Goal: Communication & Community: Ask a question

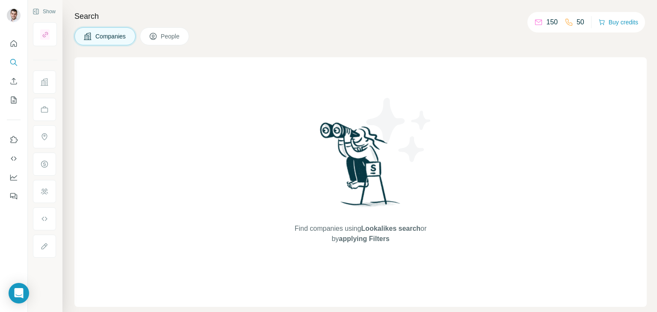
click at [173, 35] on span "People" at bounding box center [171, 36] width 20 height 9
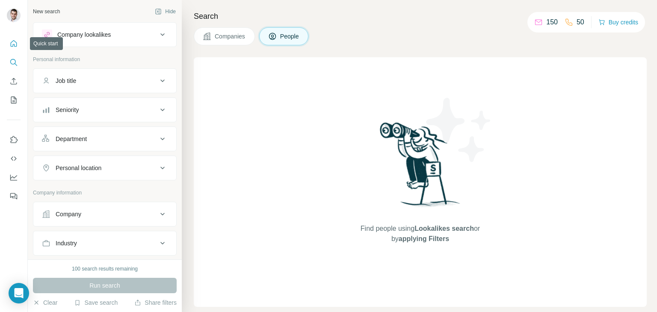
click at [14, 50] on button "Quick start" at bounding box center [14, 43] width 14 height 15
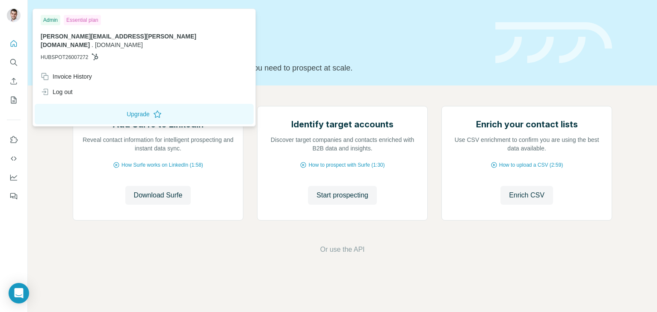
click at [17, 21] on img at bounding box center [14, 16] width 14 height 14
click at [49, 18] on div "Admin" at bounding box center [51, 20] width 20 height 10
click at [17, 292] on icon "Open Intercom Messenger" at bounding box center [19, 293] width 10 height 11
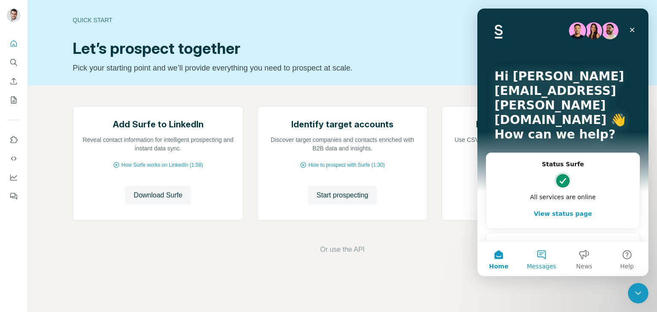
click at [536, 259] on button "Messages" at bounding box center [541, 259] width 43 height 34
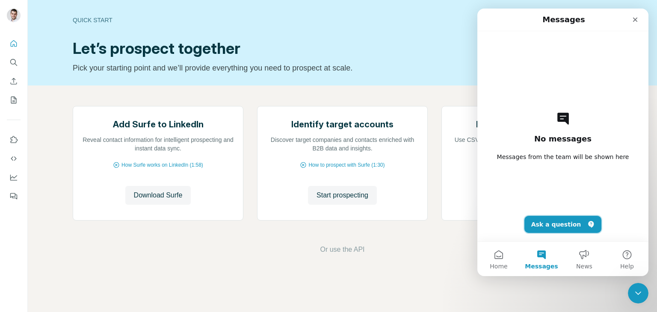
click at [558, 228] on button "Ask a question" at bounding box center [562, 224] width 77 height 17
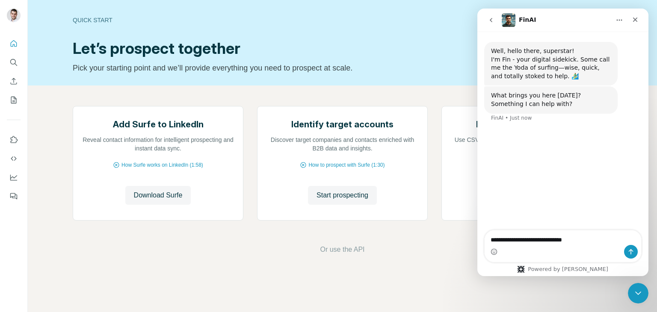
type textarea "**********"
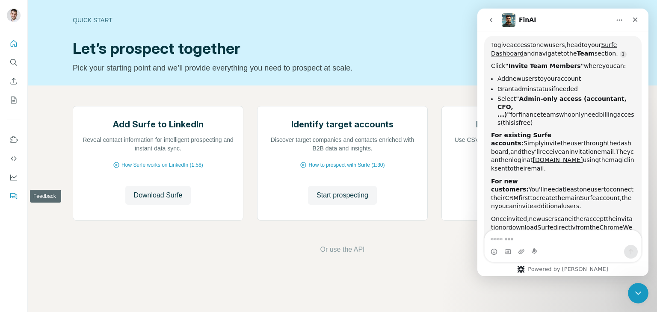
scroll to position [1, 0]
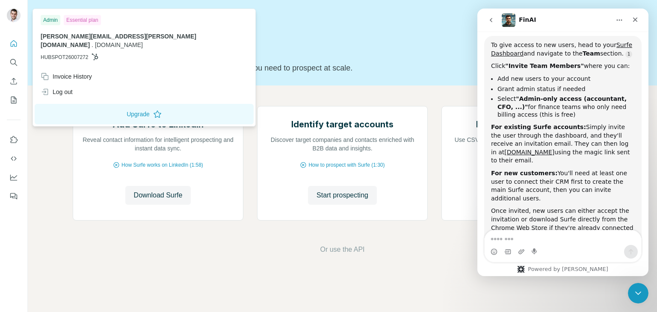
click at [6, 17] on div at bounding box center [15, 17] width 25 height 28
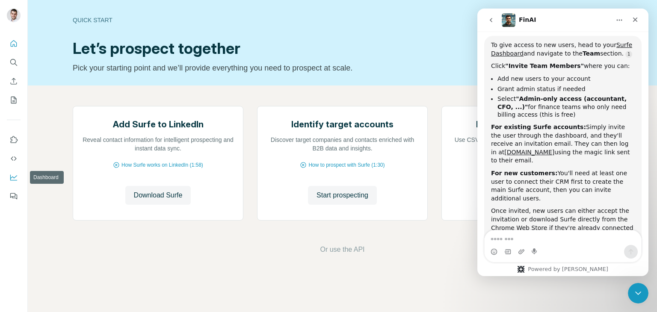
click at [14, 181] on icon "Dashboard" at bounding box center [13, 177] width 9 height 9
